Goal: Go to known website: Access a specific website the user already knows

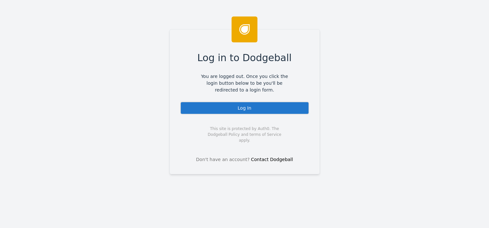
click at [262, 107] on div "Log In" at bounding box center [244, 108] width 129 height 13
click at [250, 104] on div "Log In" at bounding box center [244, 108] width 129 height 13
click at [246, 111] on div "Log In" at bounding box center [244, 108] width 129 height 13
click at [249, 109] on div "Log In" at bounding box center [244, 108] width 129 height 13
